Goal: Check status

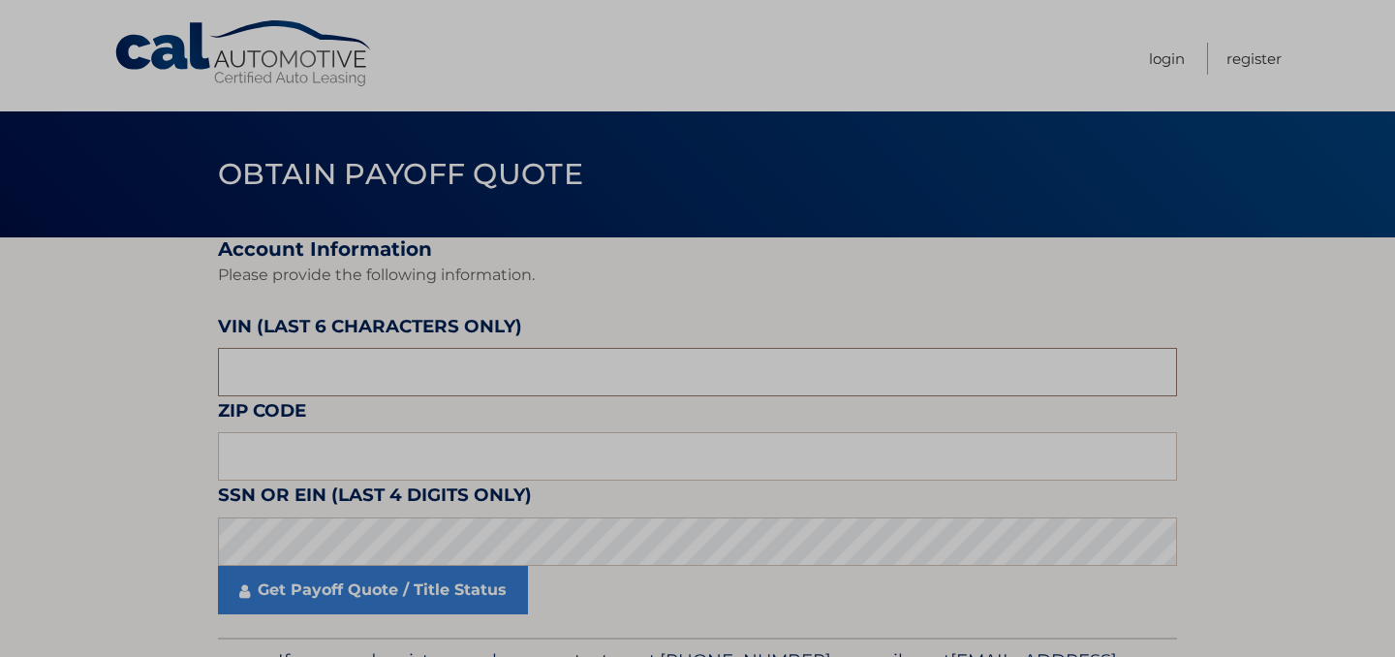
click at [366, 354] on input "text" at bounding box center [697, 372] width 959 height 48
type input "098595"
click at [484, 456] on input "text" at bounding box center [697, 456] width 959 height 48
type input "10312"
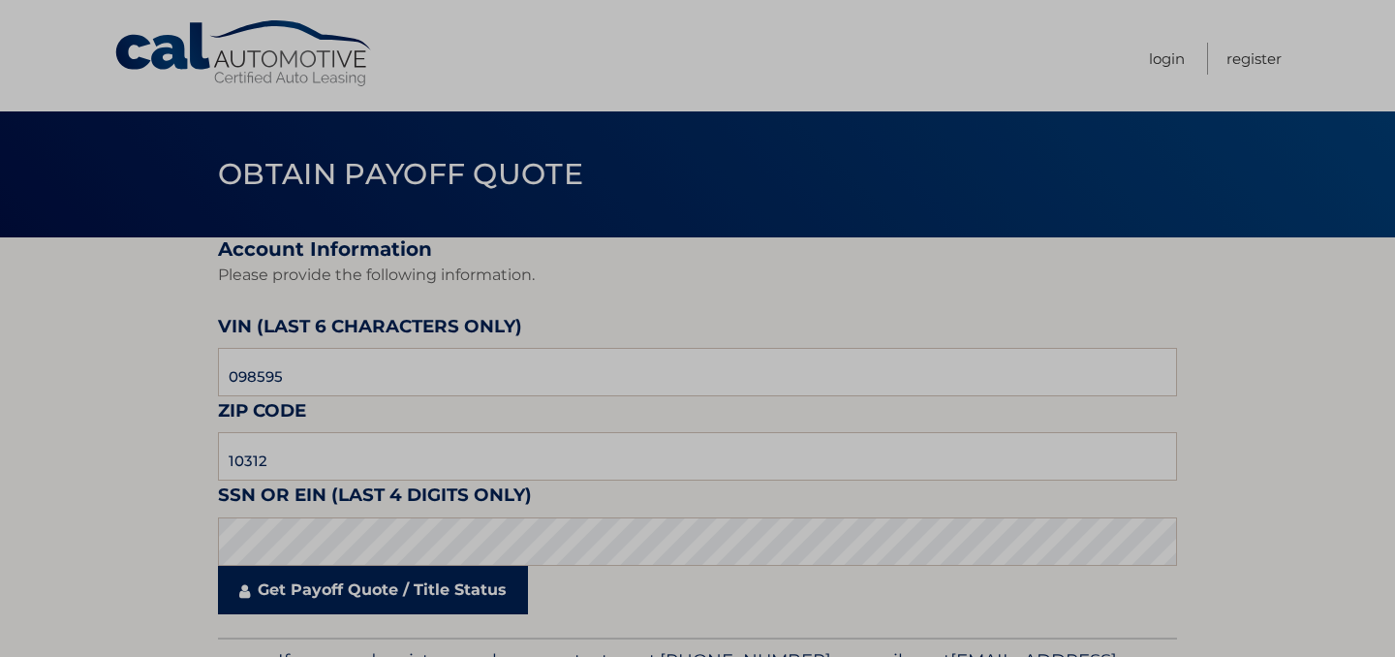
click at [403, 592] on link "Get Payoff Quote / Title Status" at bounding box center [373, 590] width 310 height 48
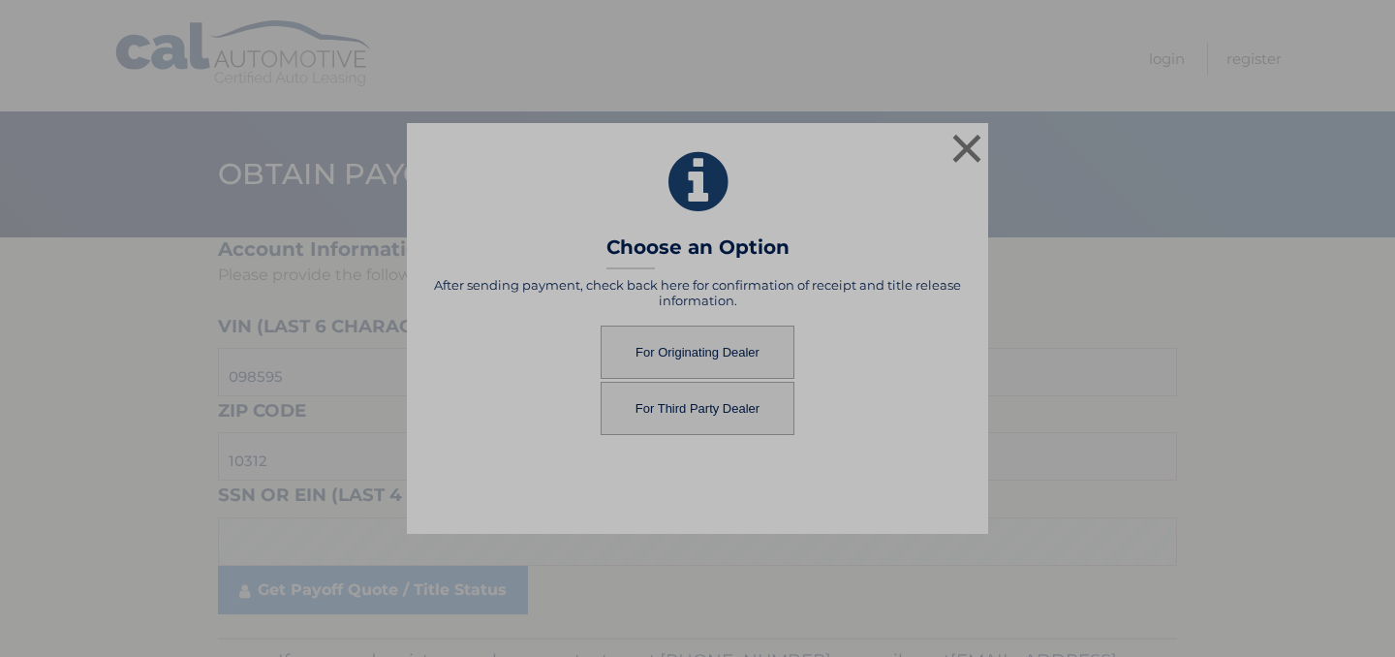
click at [703, 349] on button "For Originating Dealer" at bounding box center [697, 351] width 194 height 53
click at [684, 333] on button "For Originating Dealer" at bounding box center [697, 351] width 194 height 53
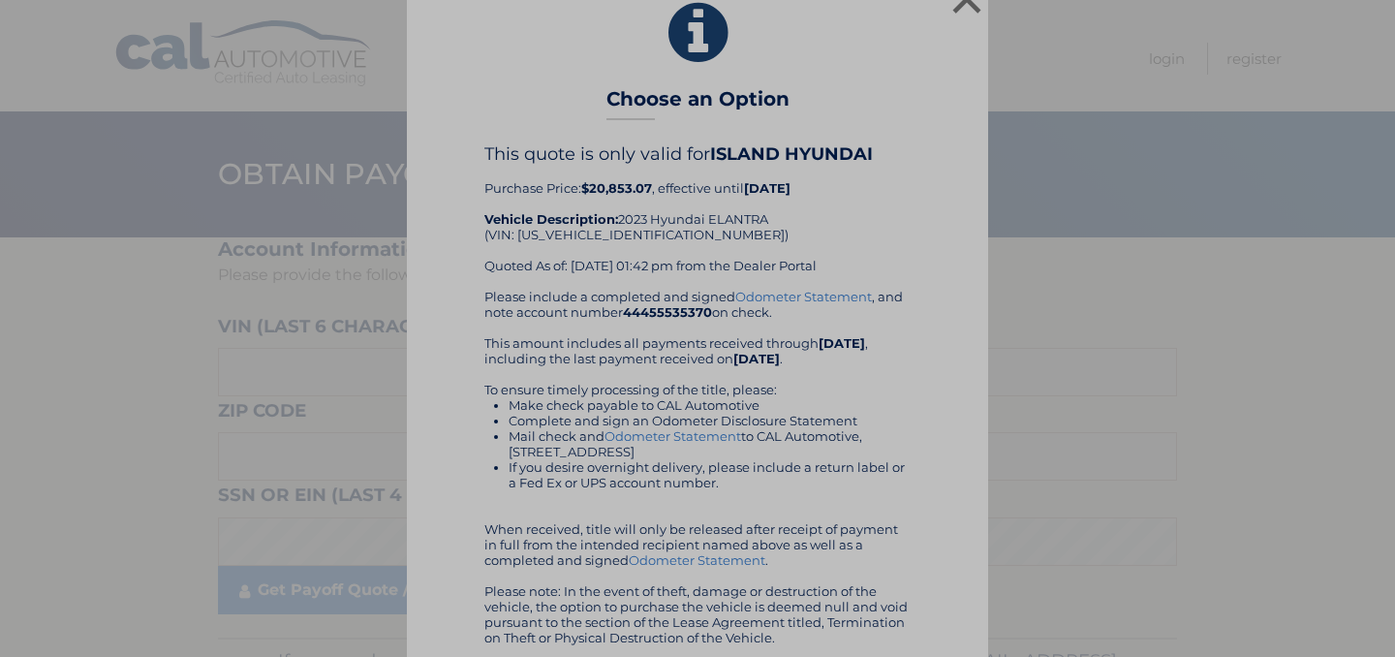
scroll to position [39, 0]
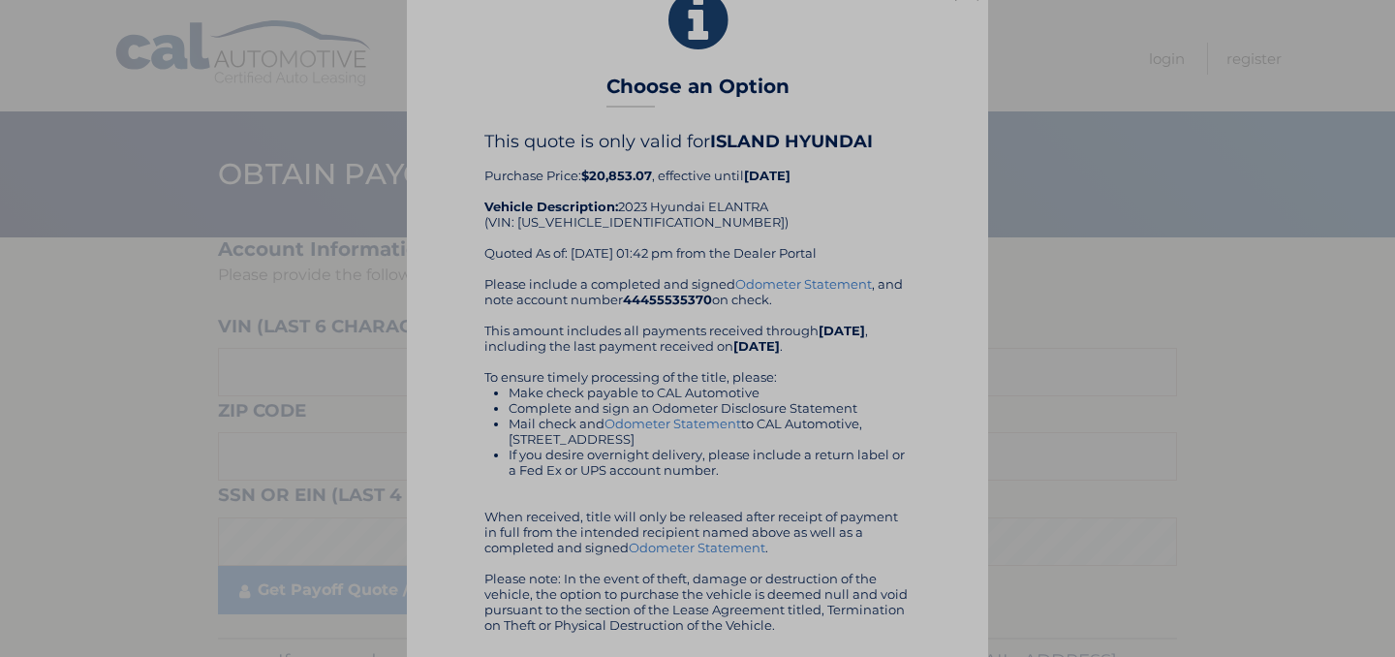
drag, startPoint x: 485, startPoint y: 174, endPoint x: 846, endPoint y: 186, distance: 361.4
click at [846, 186] on div "This quote is only valid for ISLAND HYUNDAI Purchase Price: $20,853.07 , effect…" at bounding box center [697, 203] width 426 height 145
copy div "Purchase Price: $20,853.07 , effective until [DATE]"
click at [641, 153] on div "This quote is only valid for ISLAND HYUNDAI Purchase Price: $20,853.07 , effect…" at bounding box center [697, 203] width 426 height 145
